Goal: Information Seeking & Learning: Understand process/instructions

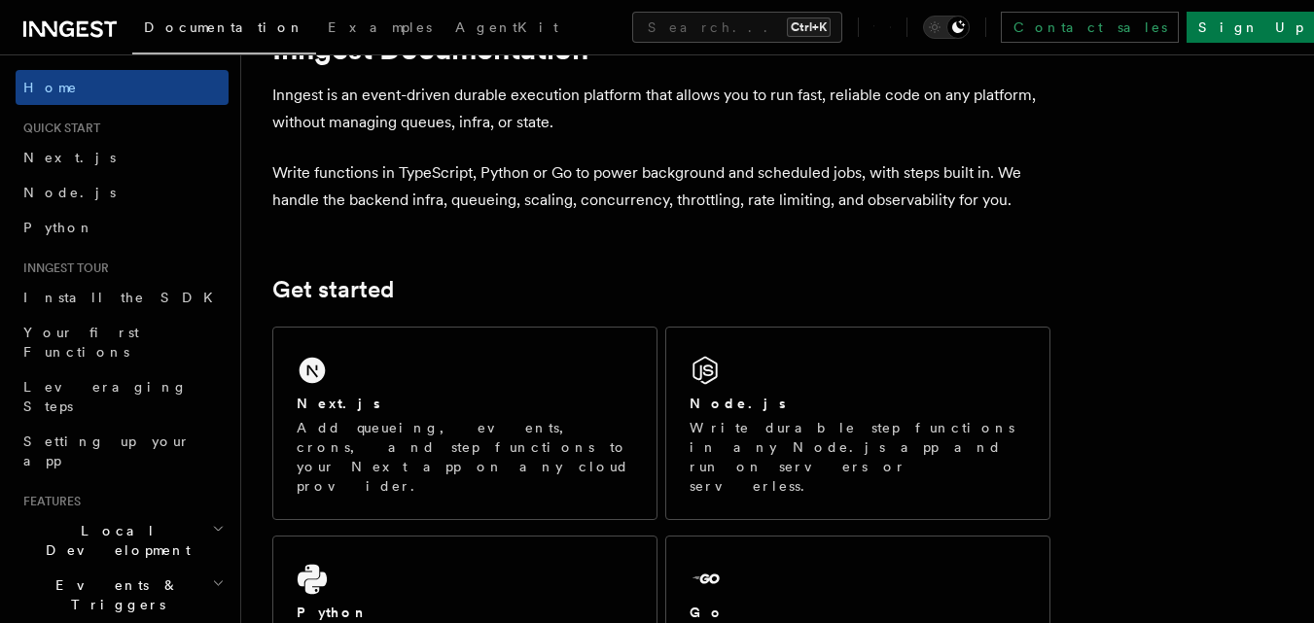
scroll to position [97, 0]
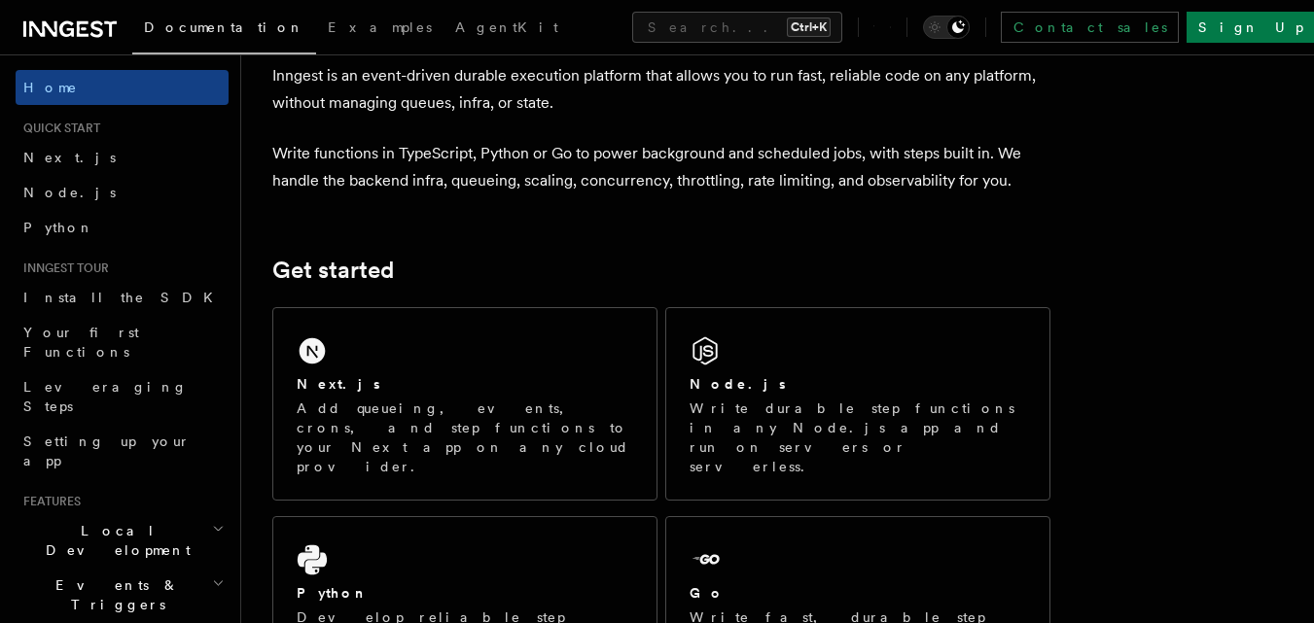
click at [478, 360] on div "Next.js Add queueing, events, crons, and step functions to your Next app on any…" at bounding box center [464, 404] width 383 height 192
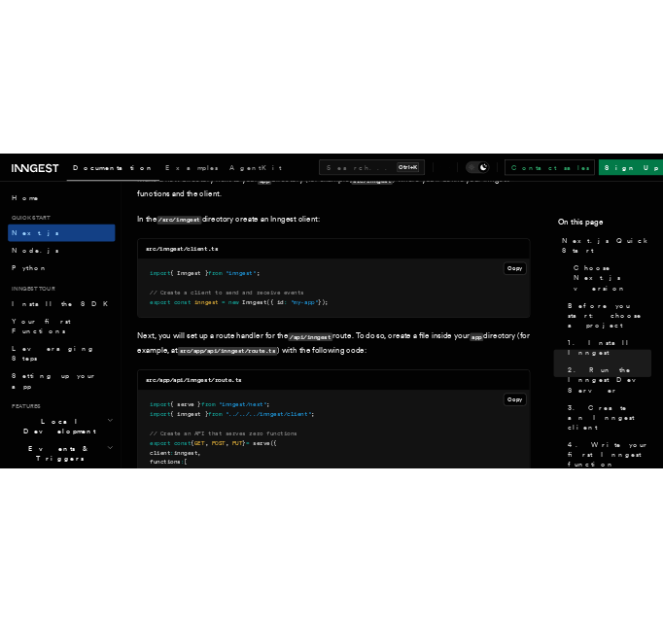
scroll to position [2463, 0]
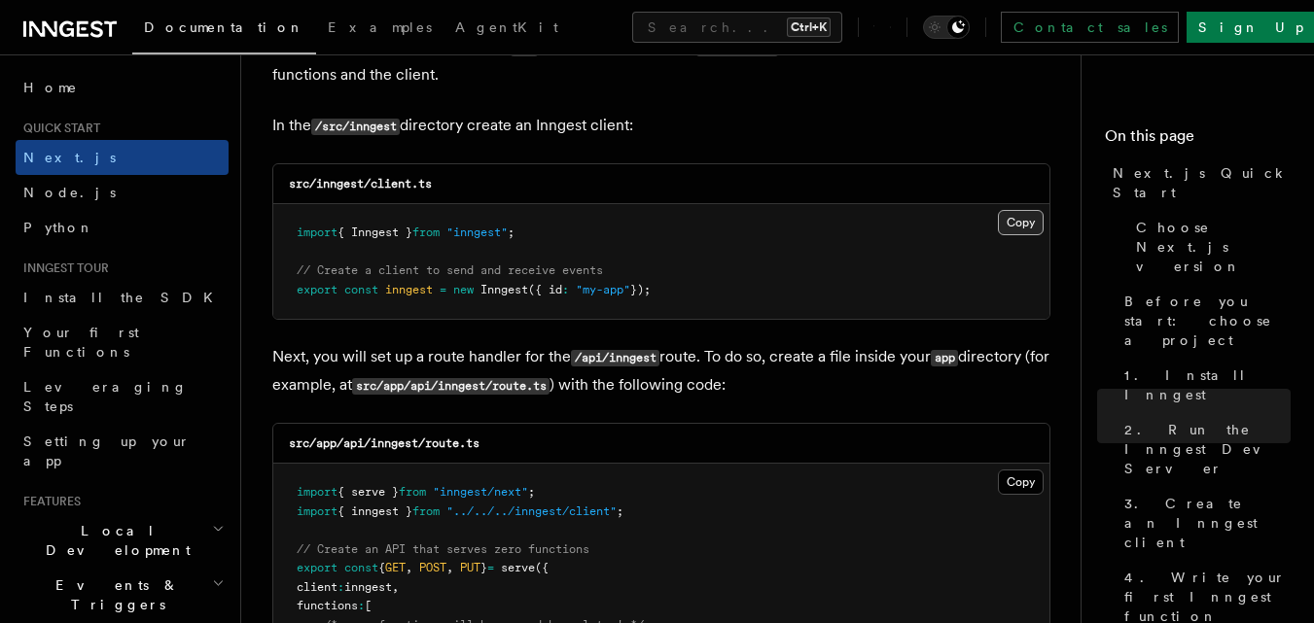
click at [1022, 218] on button "Copy Copied" at bounding box center [1021, 222] width 46 height 25
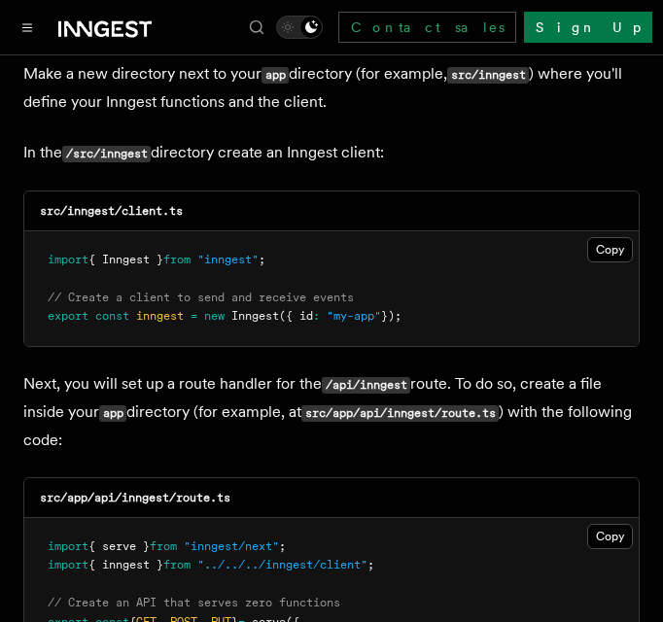
click at [437, 478] on div "src/app/api/inngest/route.ts" at bounding box center [331, 498] width 615 height 40
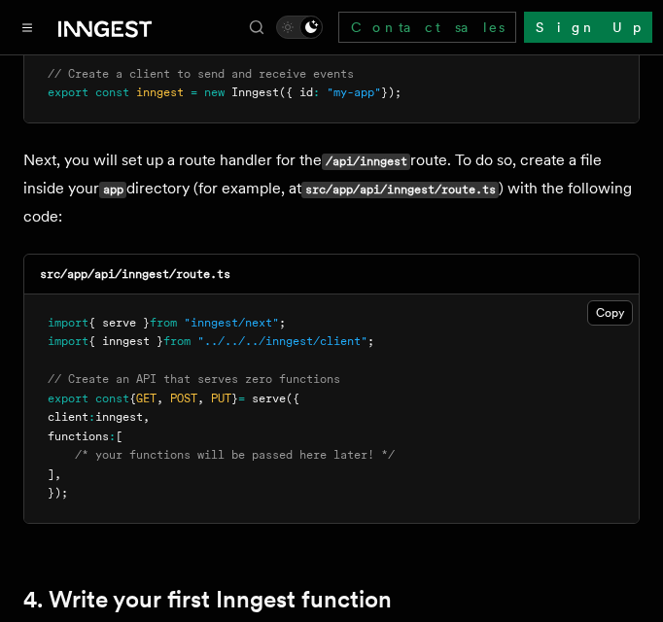
scroll to position [2691, 0]
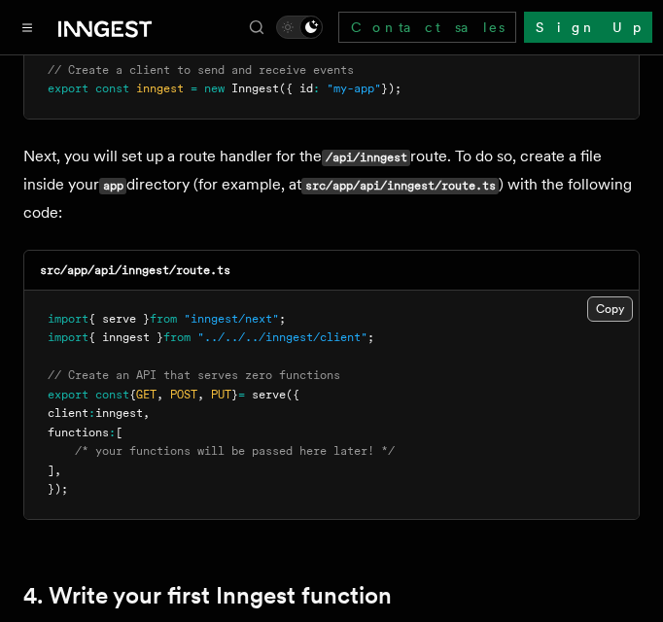
click at [609, 297] on button "Copy Copied" at bounding box center [610, 309] width 46 height 25
click at [549, 438] on pre "import { serve } from "inngest/next" ; import { inngest } from "../../../innges…" at bounding box center [331, 405] width 615 height 229
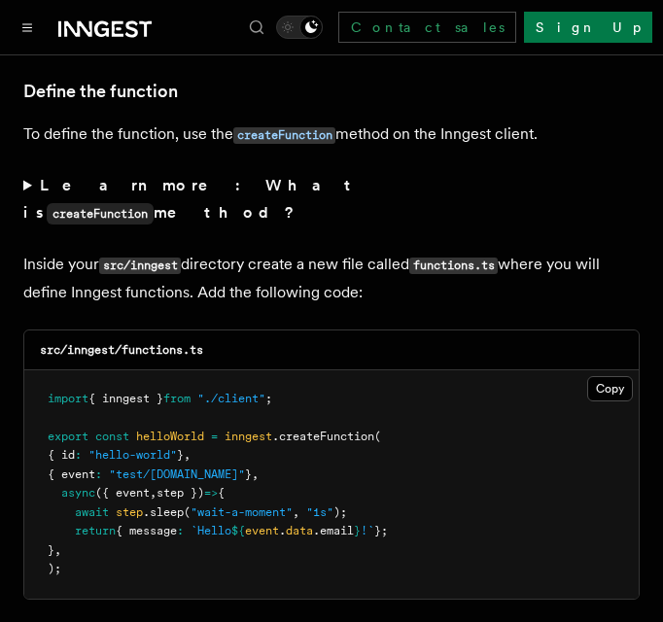
scroll to position [3365, 0]
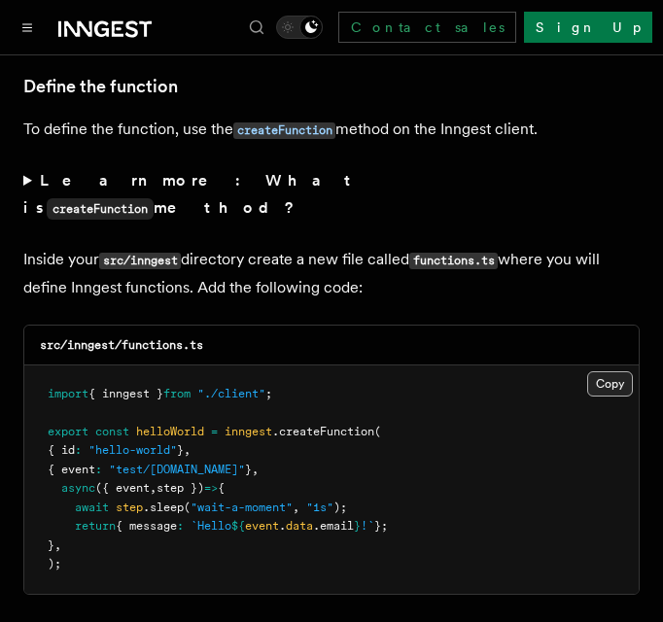
click at [610, 371] on button "Copy Copied" at bounding box center [610, 383] width 46 height 25
